Goal: Transaction & Acquisition: Purchase product/service

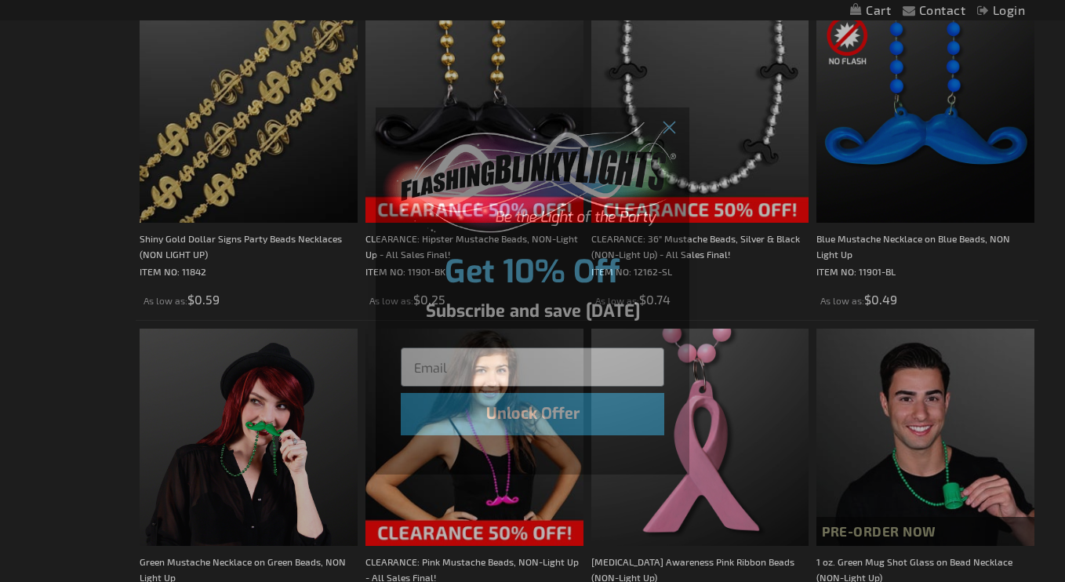
scroll to position [1300, 0]
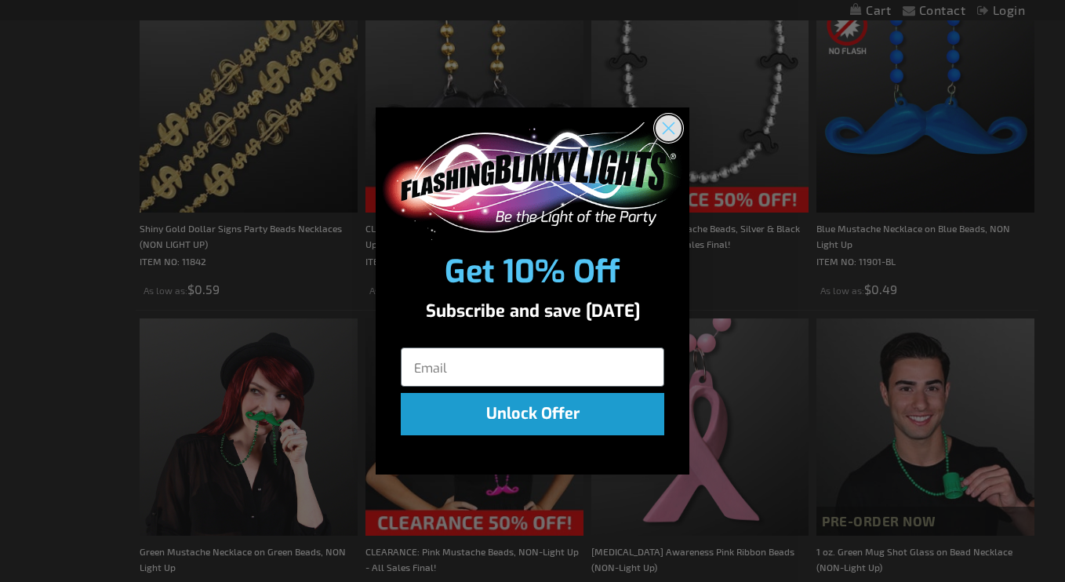
click at [669, 136] on circle "Close dialog" at bounding box center [668, 127] width 26 height 26
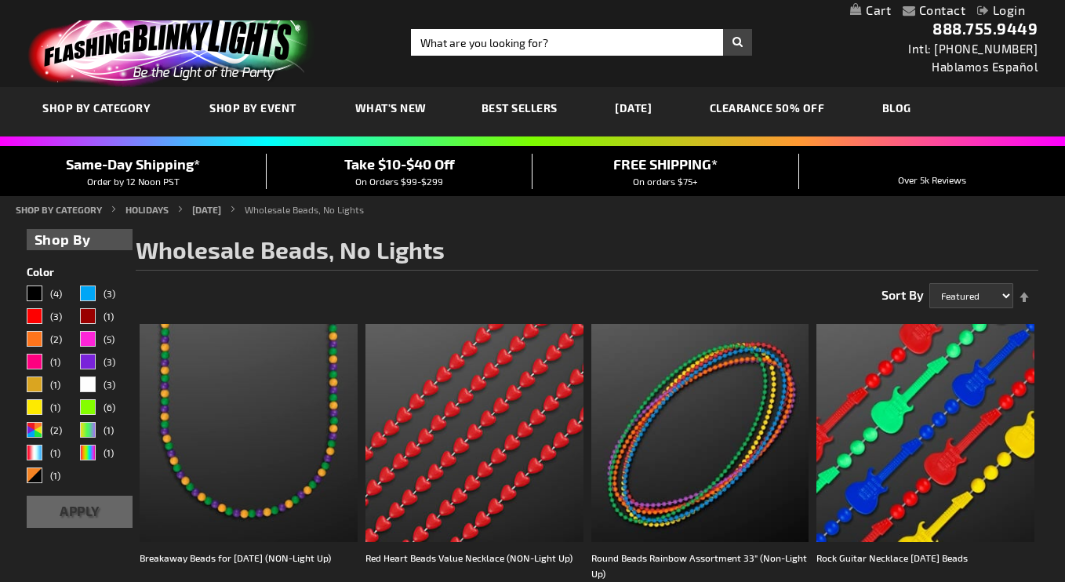
scroll to position [0, 0]
click at [88, 339] on div "Pink" at bounding box center [88, 339] width 16 height 16
click at [108, 506] on button "Apply" at bounding box center [80, 512] width 106 height 32
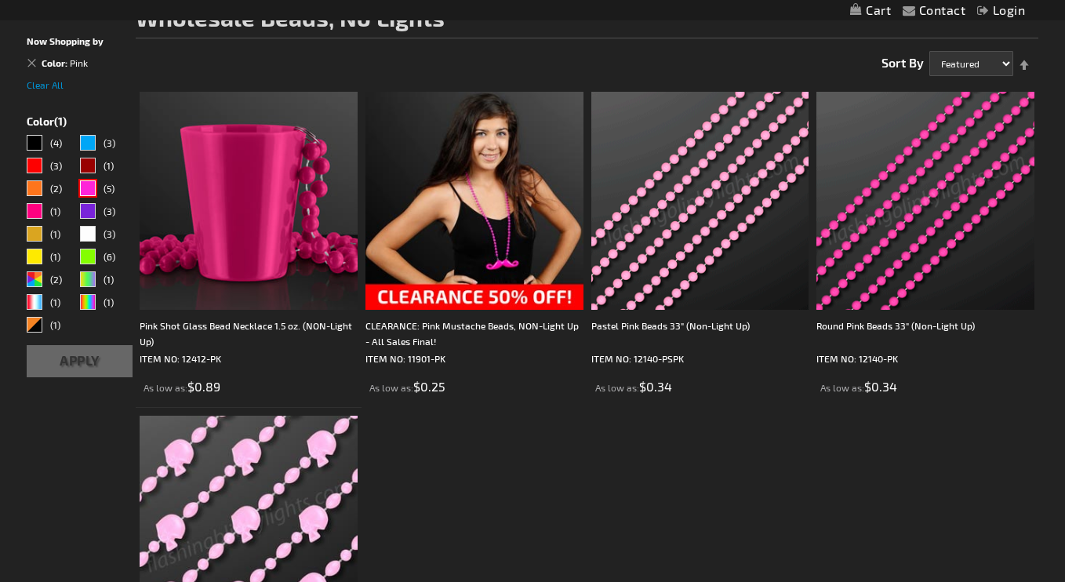
scroll to position [210, 0]
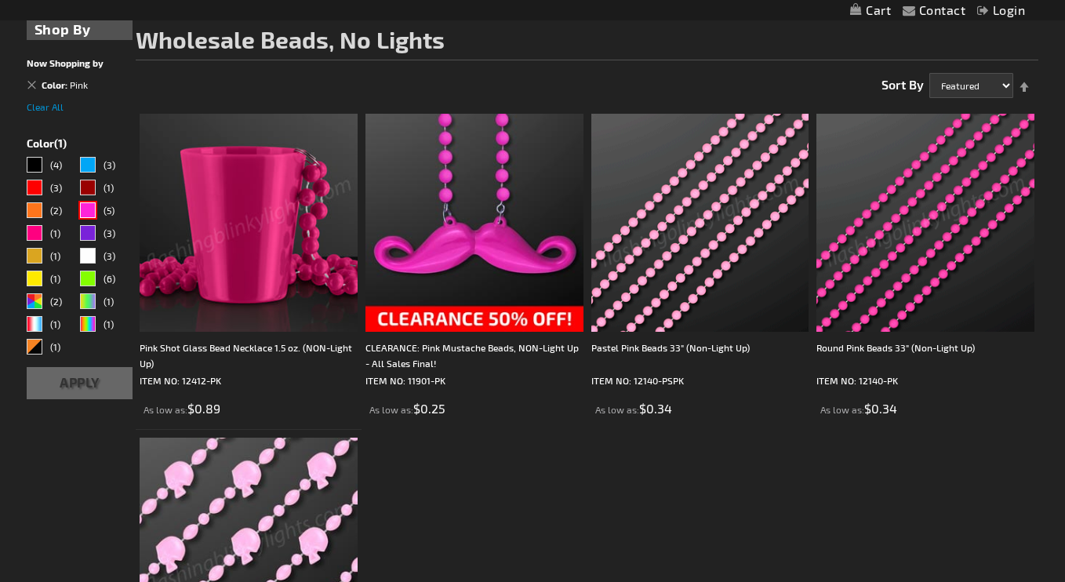
click at [938, 260] on img at bounding box center [925, 223] width 218 height 218
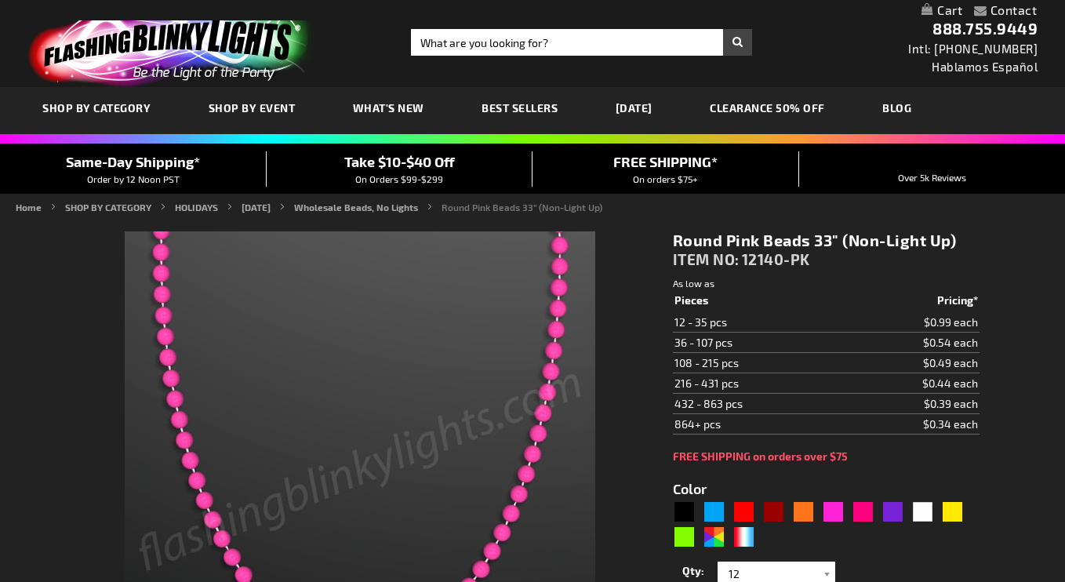
type input "5639"
